Goal: Information Seeking & Learning: Learn about a topic

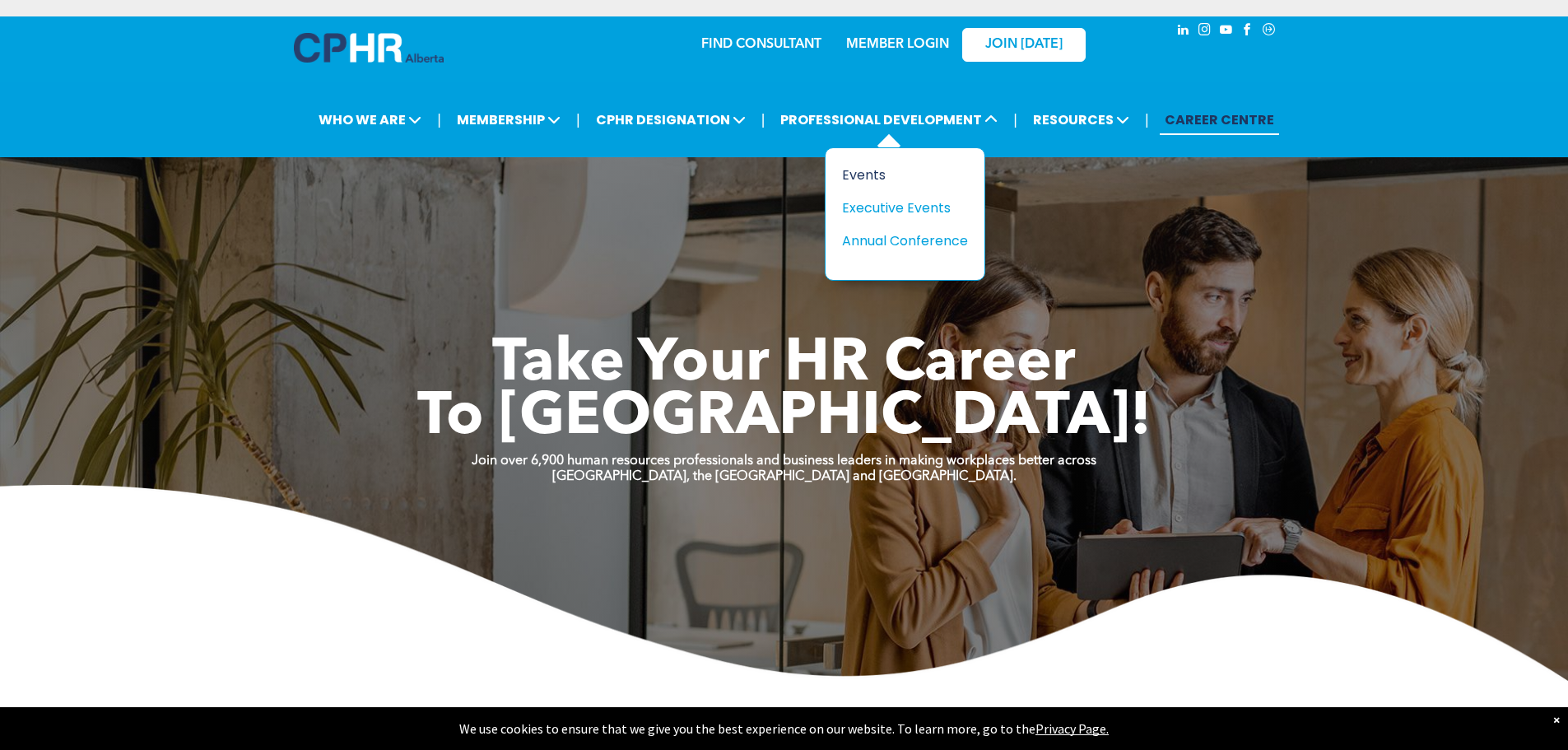
click at [930, 173] on div "Events" at bounding box center [898, 174] width 113 height 21
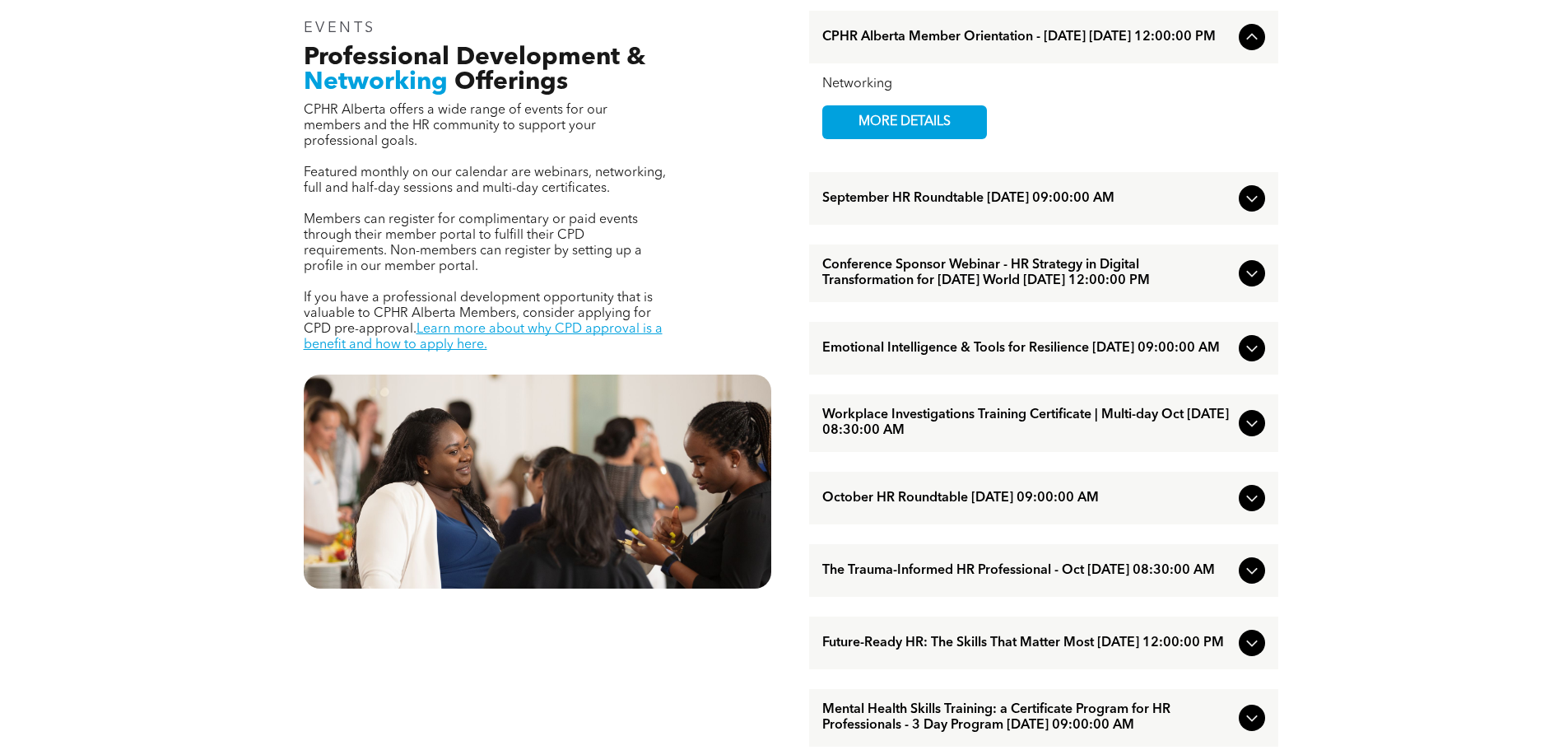
scroll to position [658, 0]
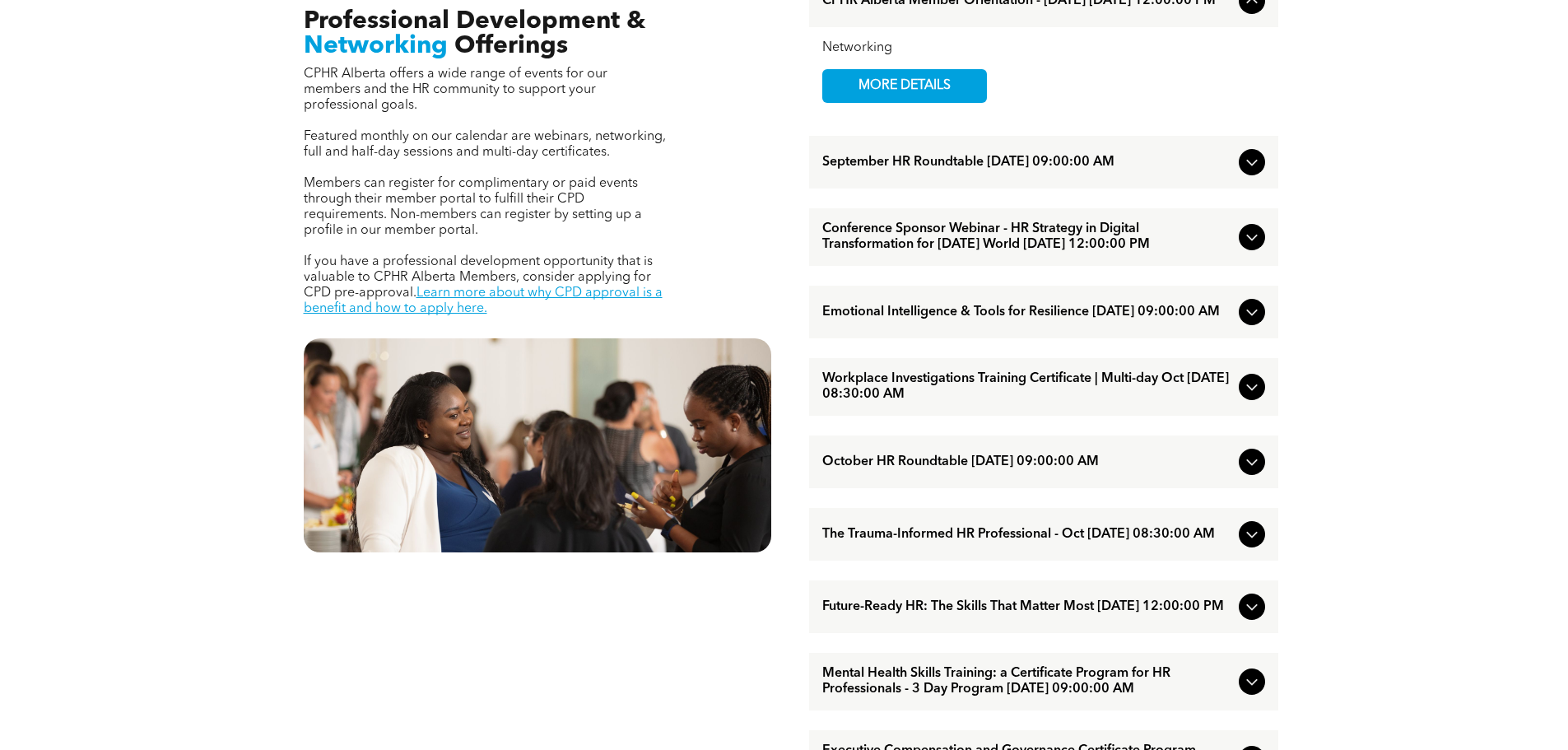
click at [1109, 403] on span "Workplace Investigations Training Certificate | Multi-day Oct [DATE] 08:30:00 AM" at bounding box center [1027, 387] width 410 height 31
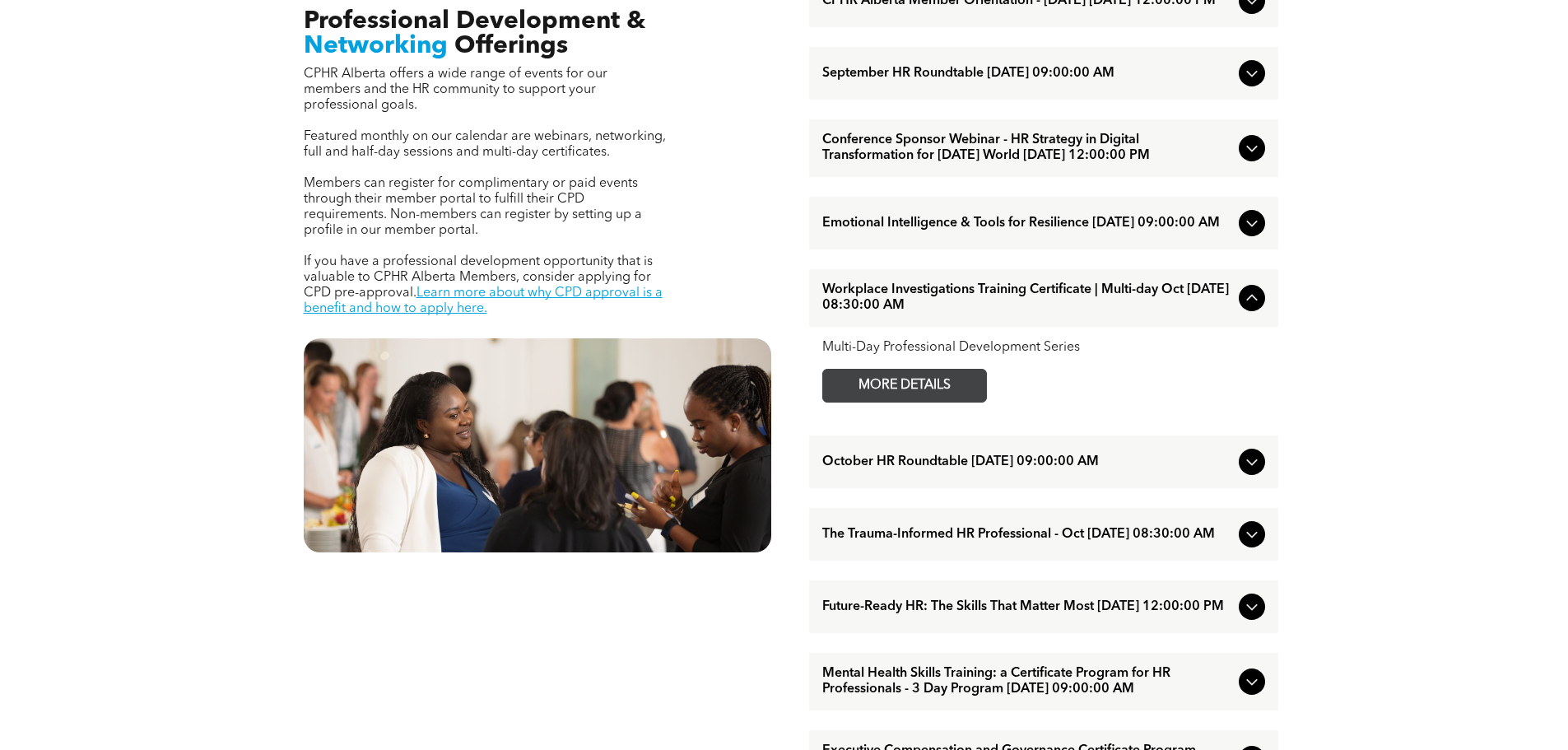
click at [927, 402] on span "MORE DETAILS" at bounding box center [904, 386] width 130 height 32
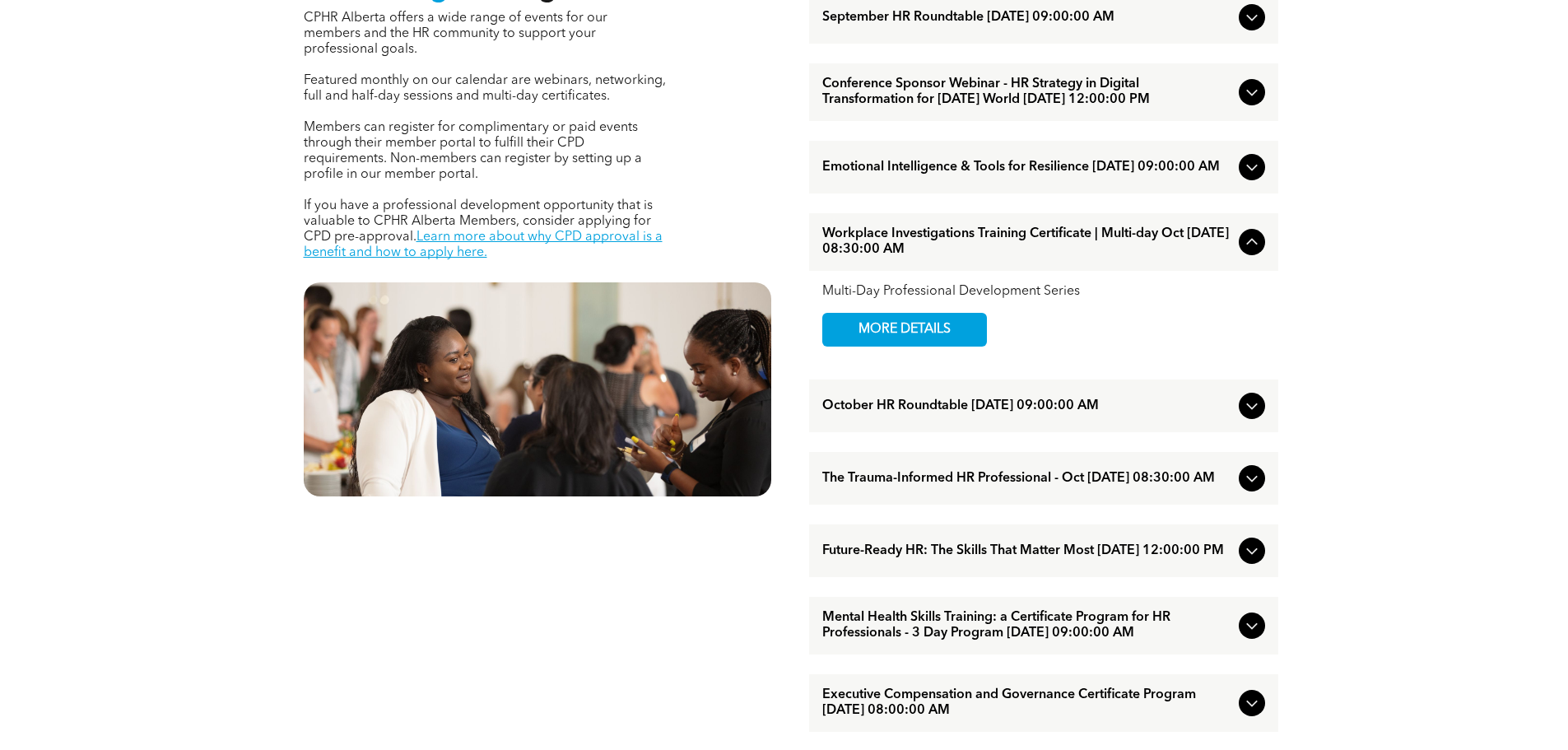
scroll to position [741, 0]
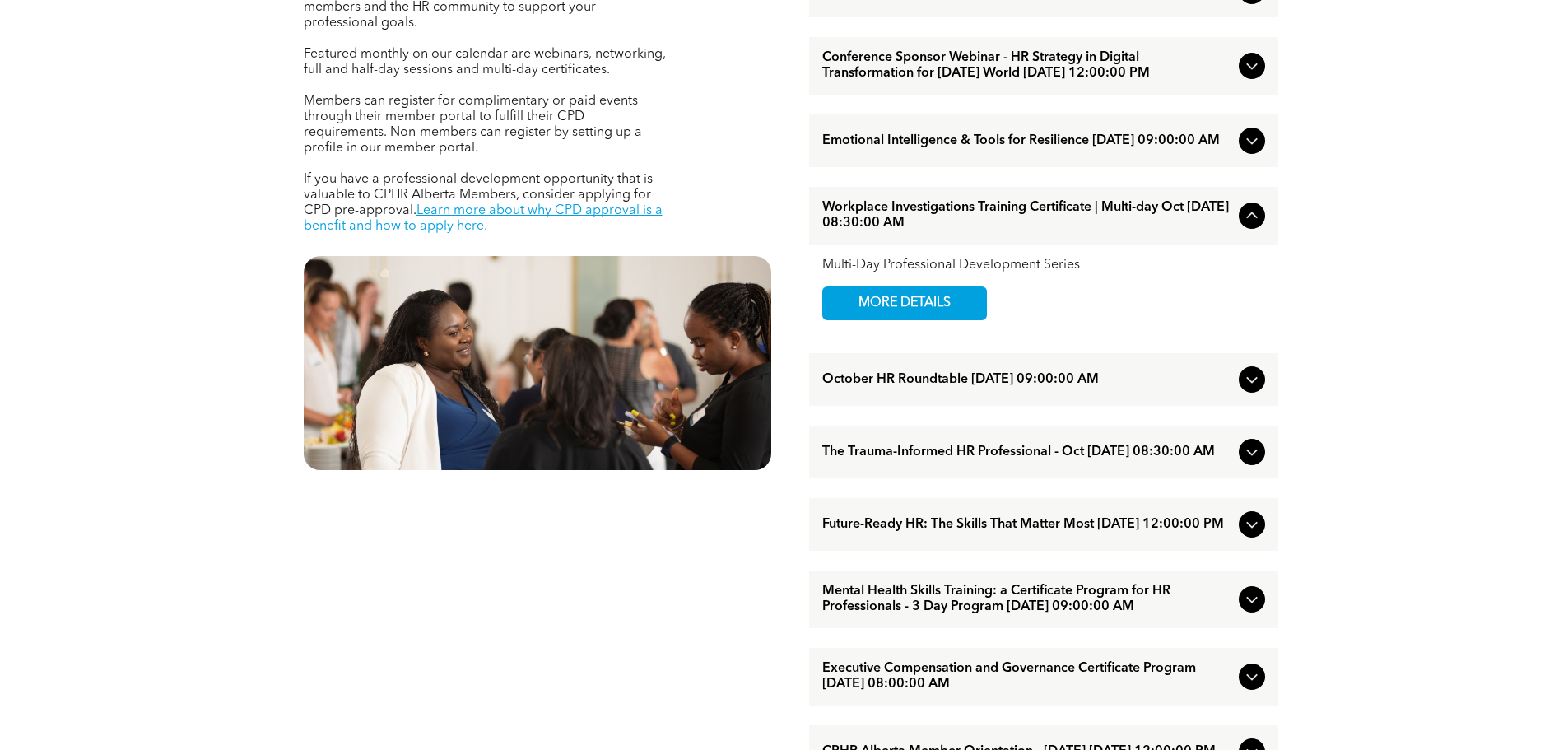
click at [1072, 460] on span "The Trauma-Informed HR Professional - Oct [DATE] 08:30:00 AM" at bounding box center [1027, 451] width 410 height 15
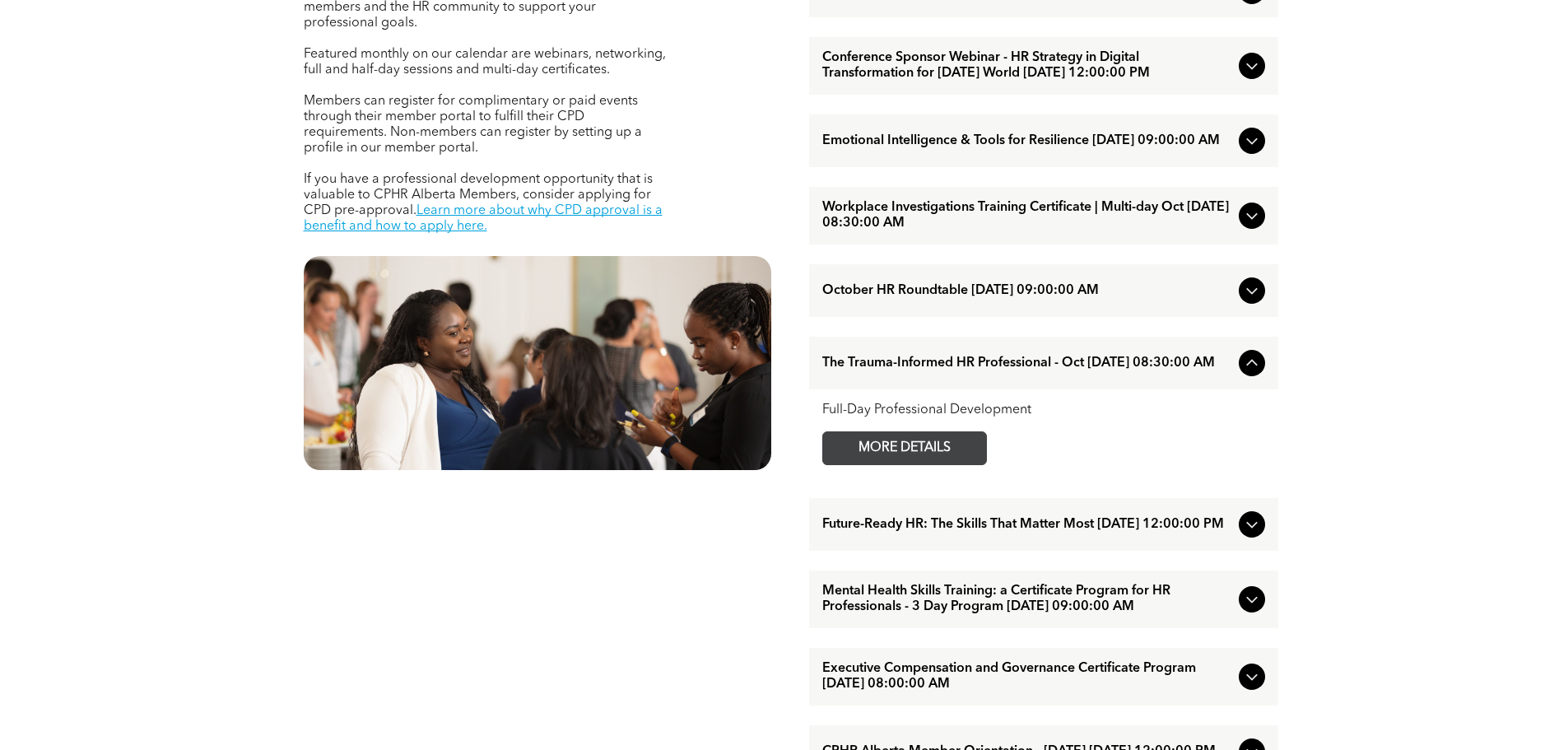
click at [940, 464] on span "MORE DETAILS" at bounding box center [904, 449] width 130 height 32
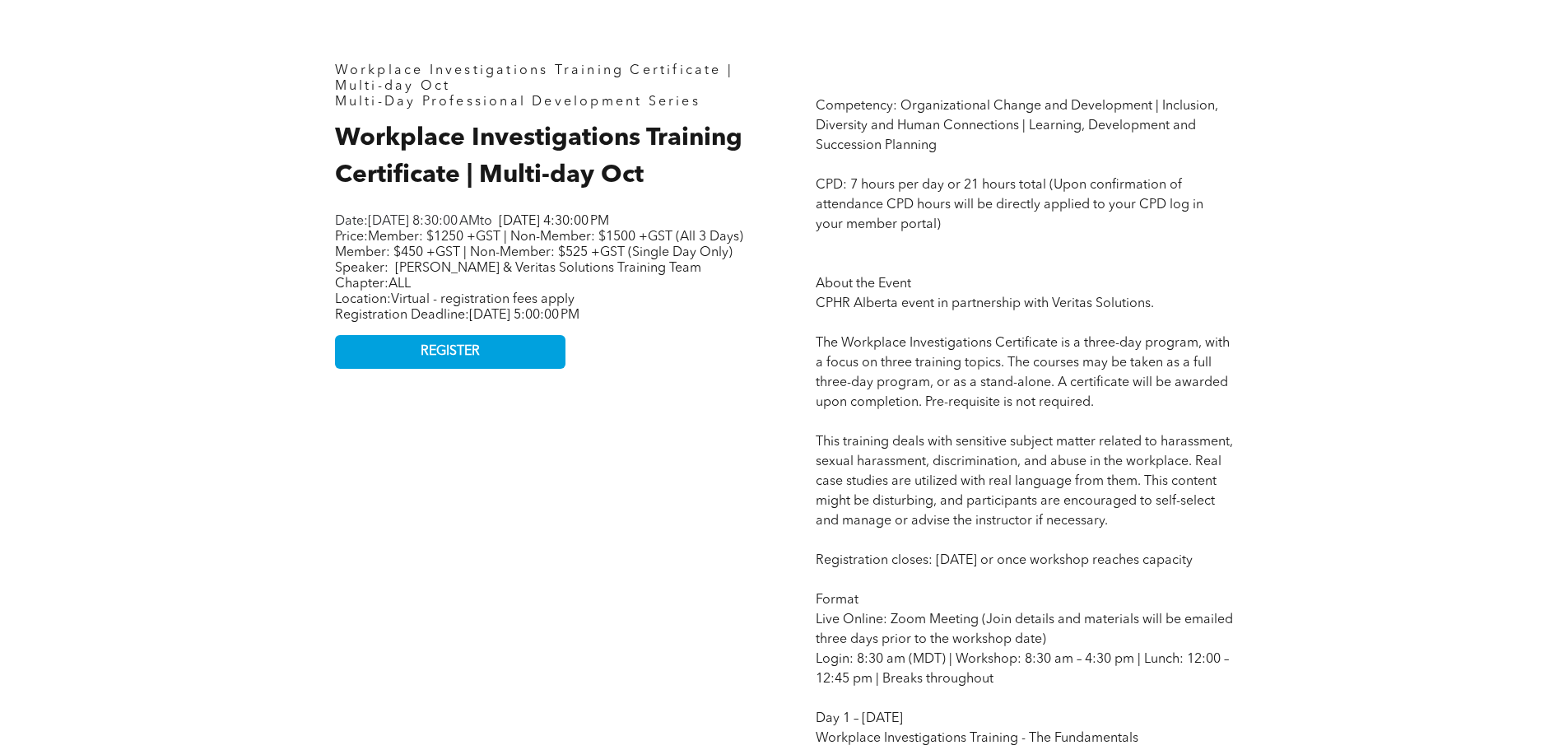
scroll to position [823, 0]
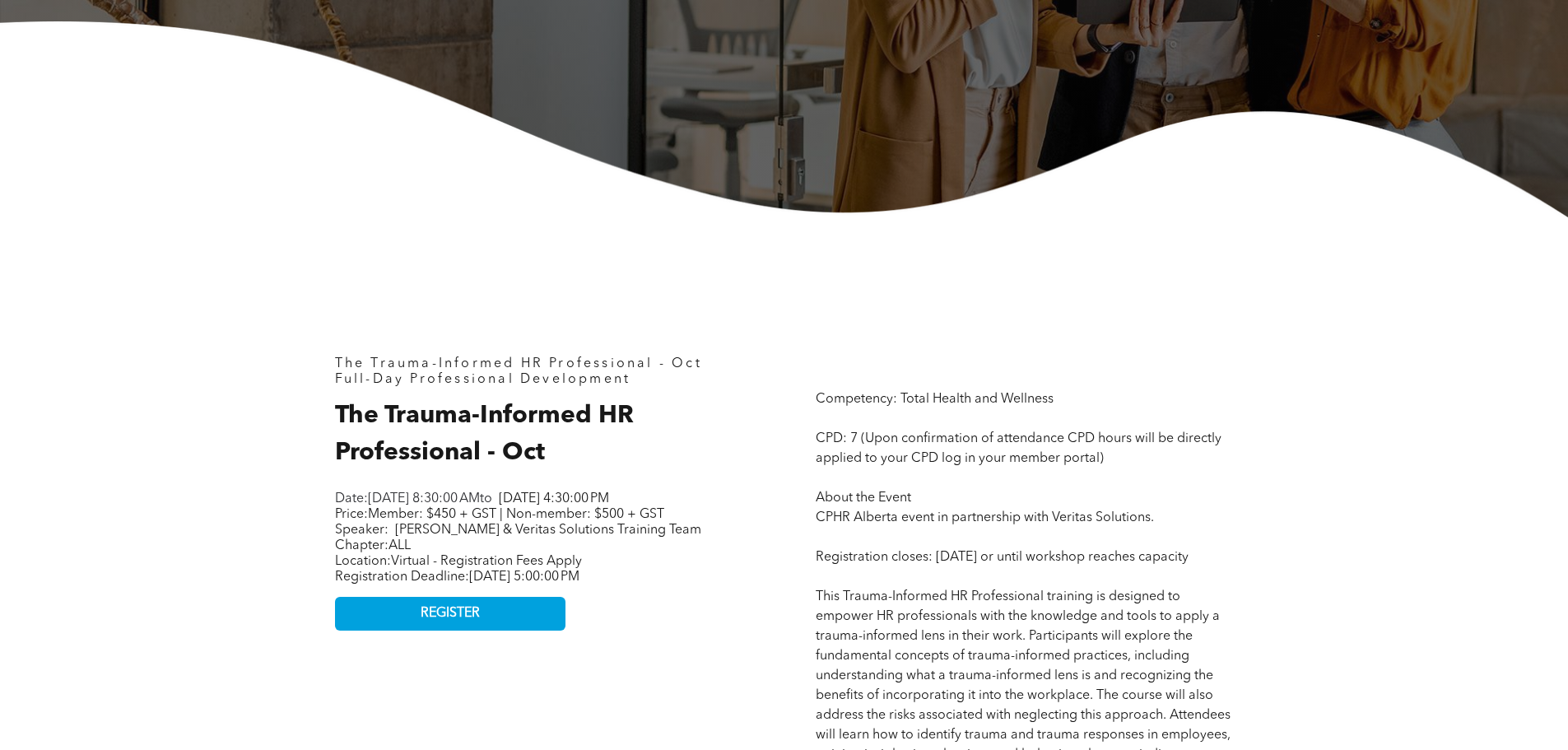
scroll to position [658, 0]
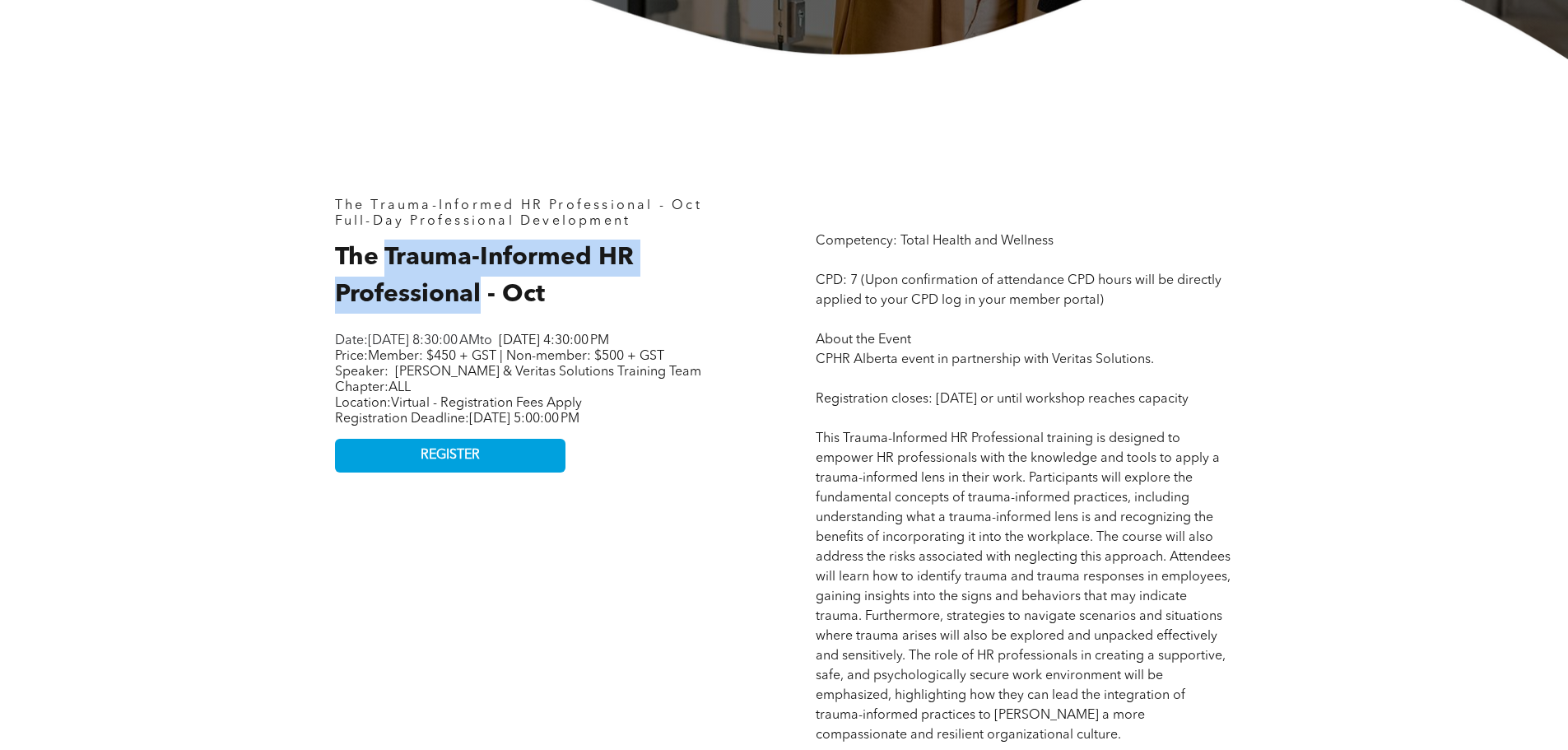
drag, startPoint x: 482, startPoint y: 296, endPoint x: 385, endPoint y: 257, distance: 104.5
click at [385, 257] on span "The Trauma-Informed HR Professional - Oct" at bounding box center [485, 276] width 298 height 62
copy span "Trauma-Informed HR Professional"
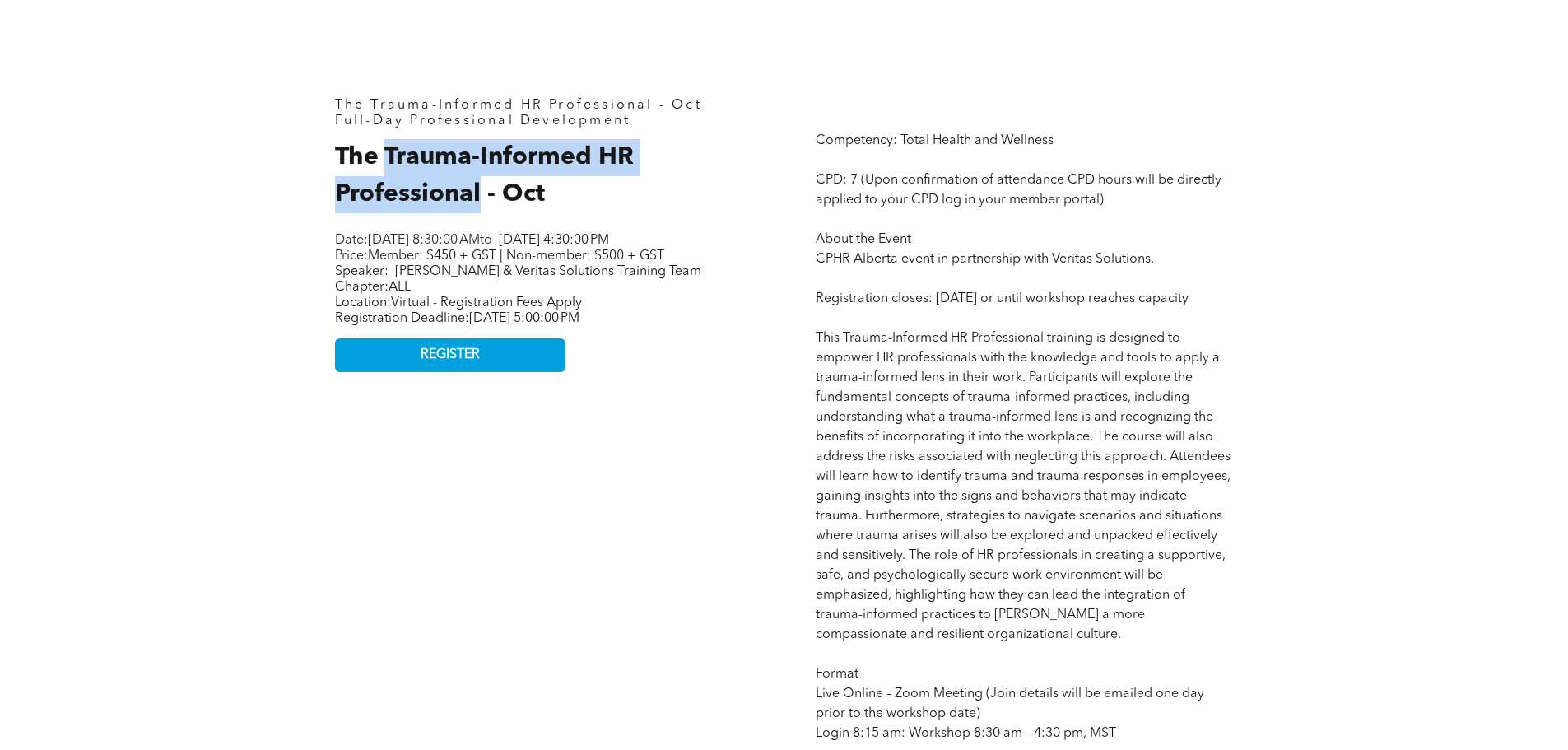
scroll to position [906, 0]
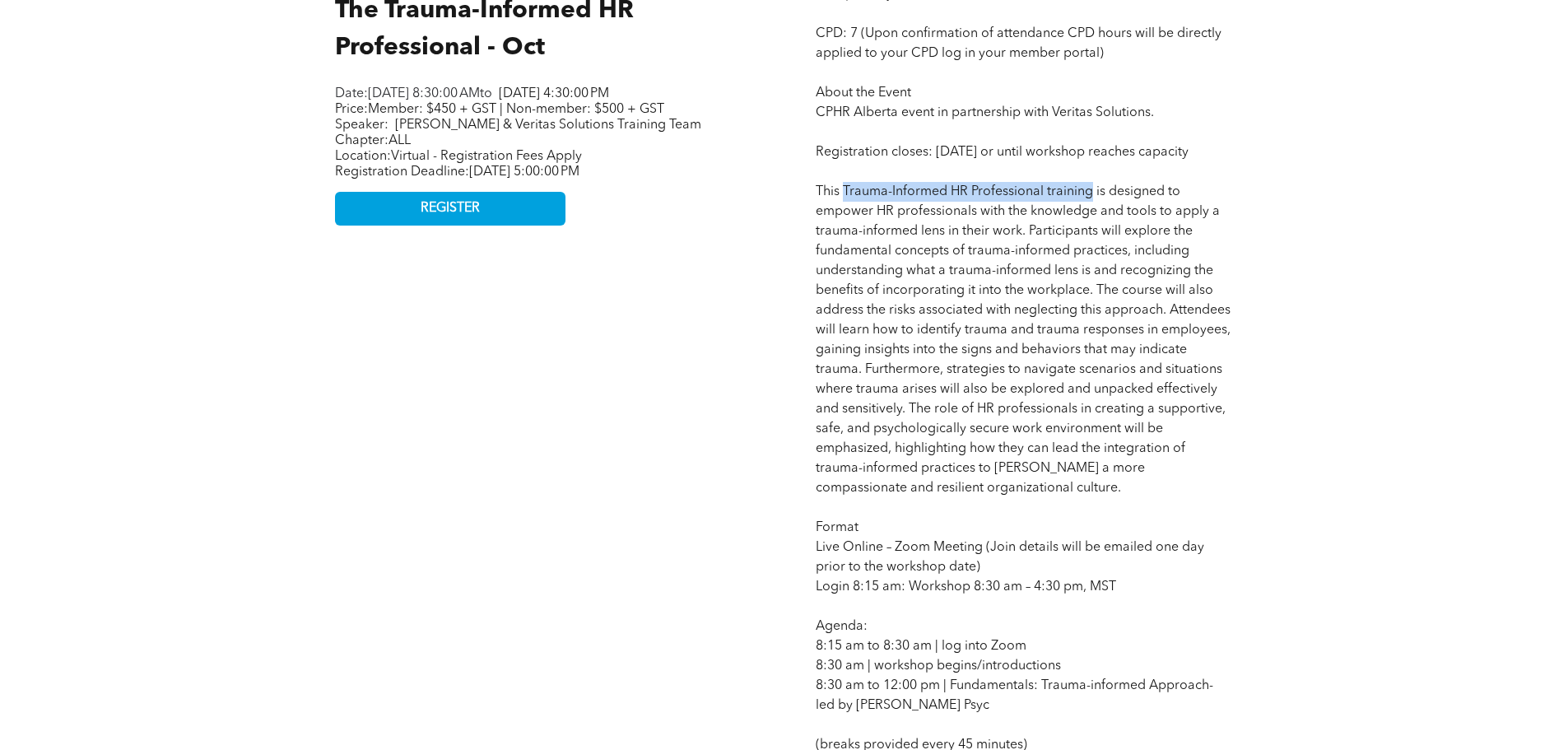
drag, startPoint x: 1093, startPoint y: 210, endPoint x: 844, endPoint y: 210, distance: 249.0
copy span "Trauma-Informed HR Professional training"
